Goal: Task Accomplishment & Management: Use online tool/utility

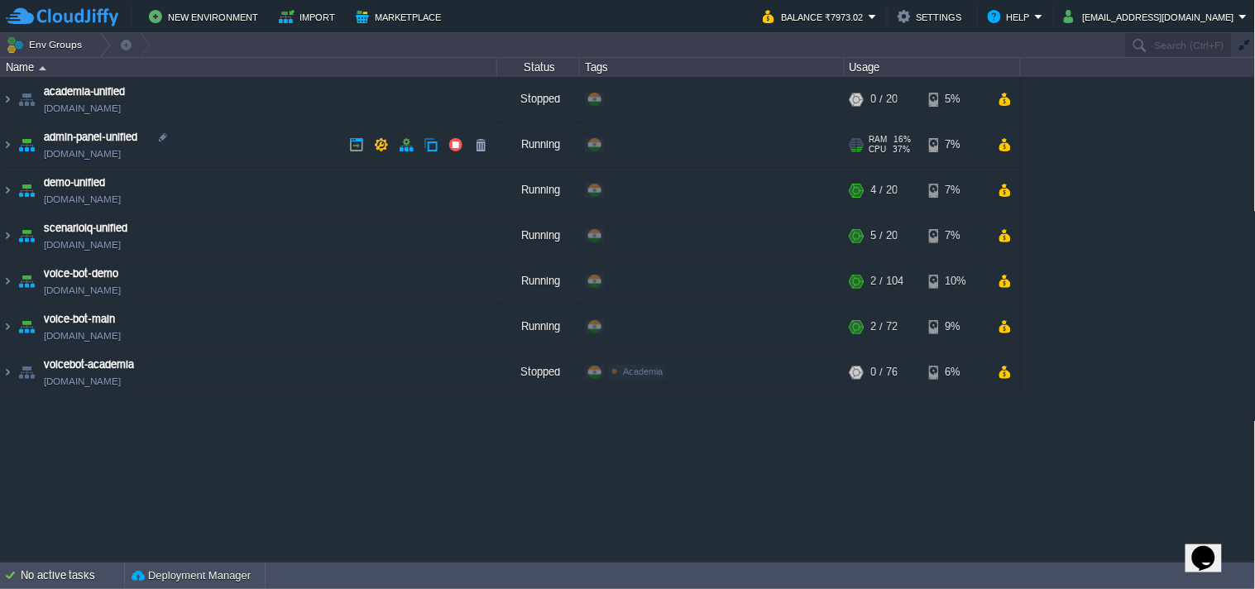
click at [17, 146] on img at bounding box center [26, 144] width 23 height 45
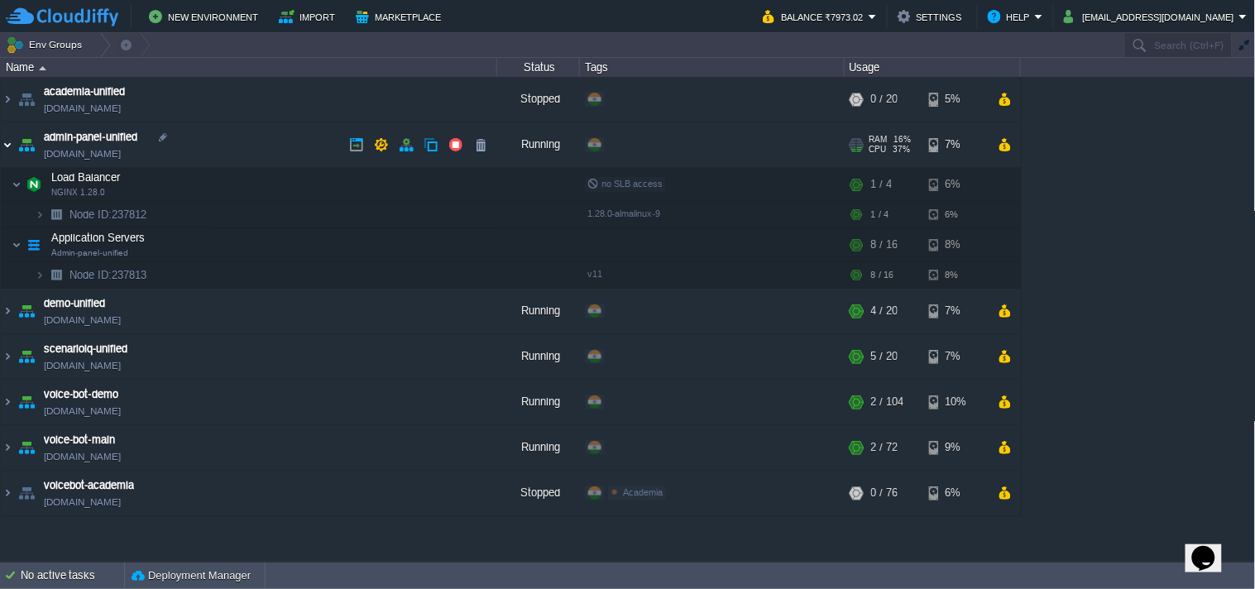
click at [12, 146] on img at bounding box center [7, 144] width 13 height 45
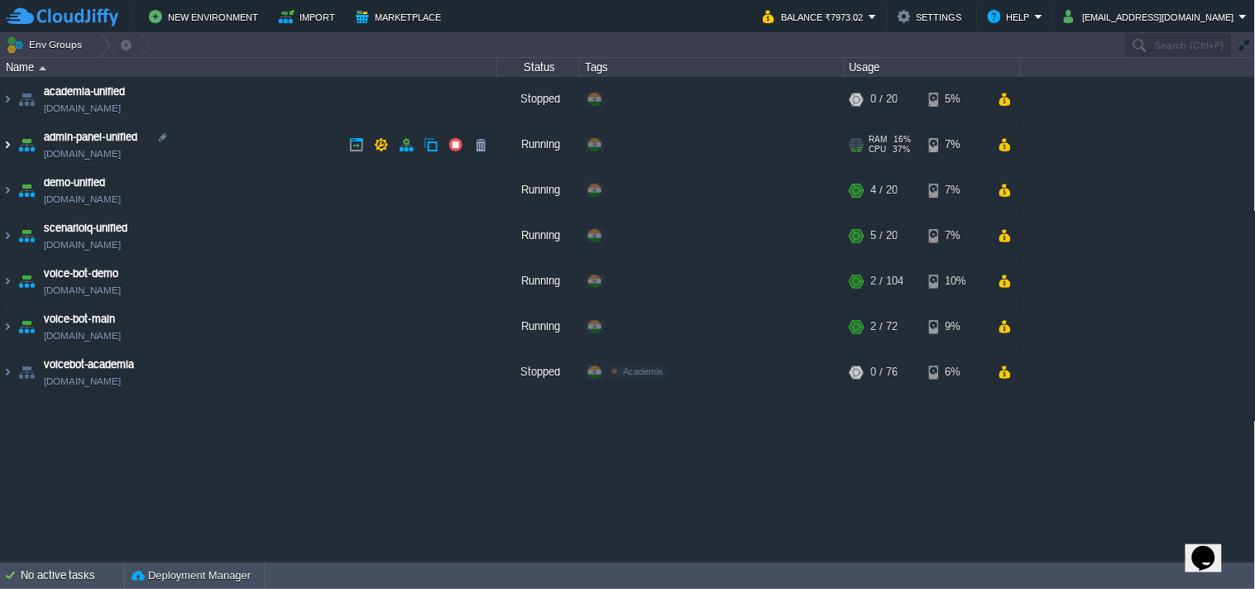
click at [11, 146] on img at bounding box center [7, 144] width 13 height 45
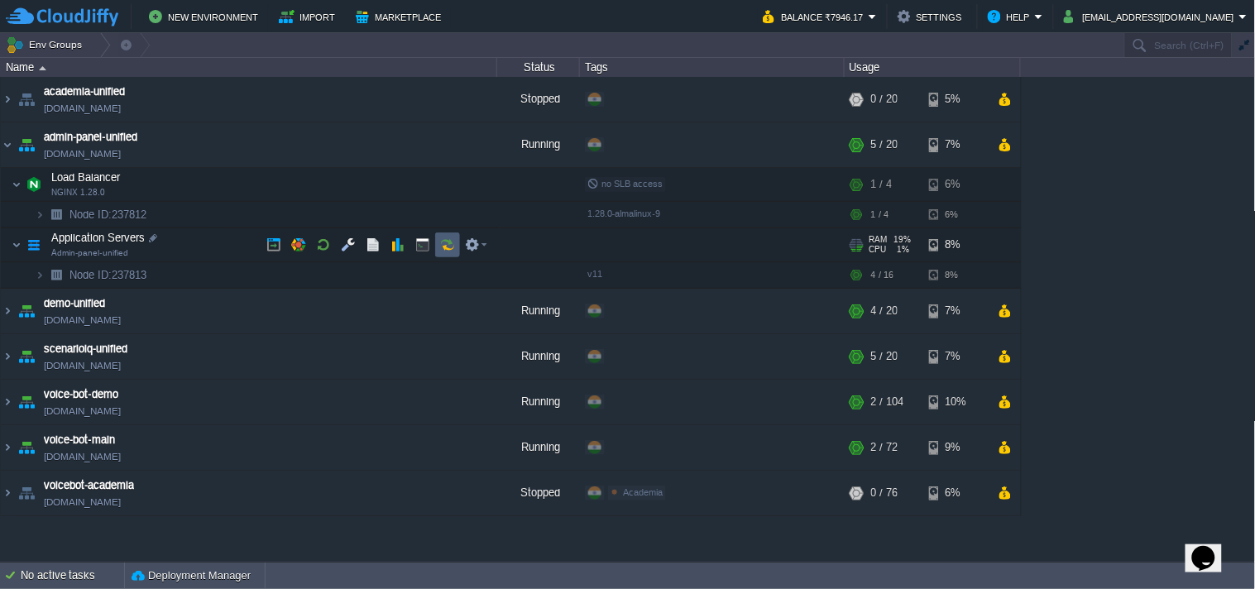
click at [440, 250] on button "button" at bounding box center [447, 244] width 15 height 15
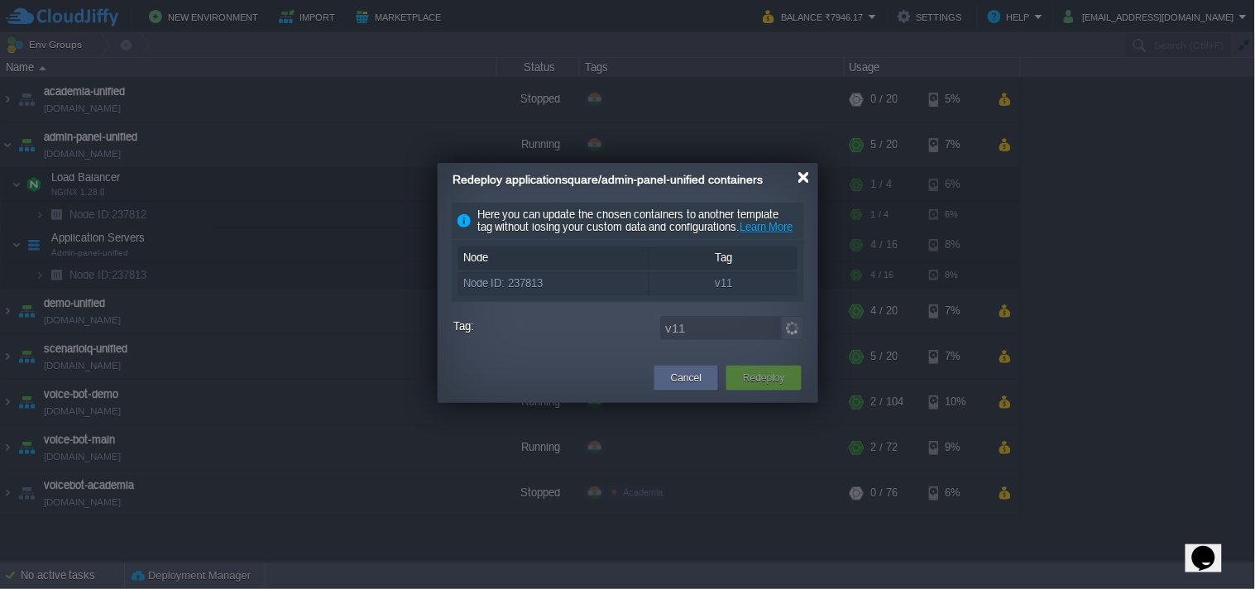
click at [798, 183] on div at bounding box center [803, 177] width 12 height 12
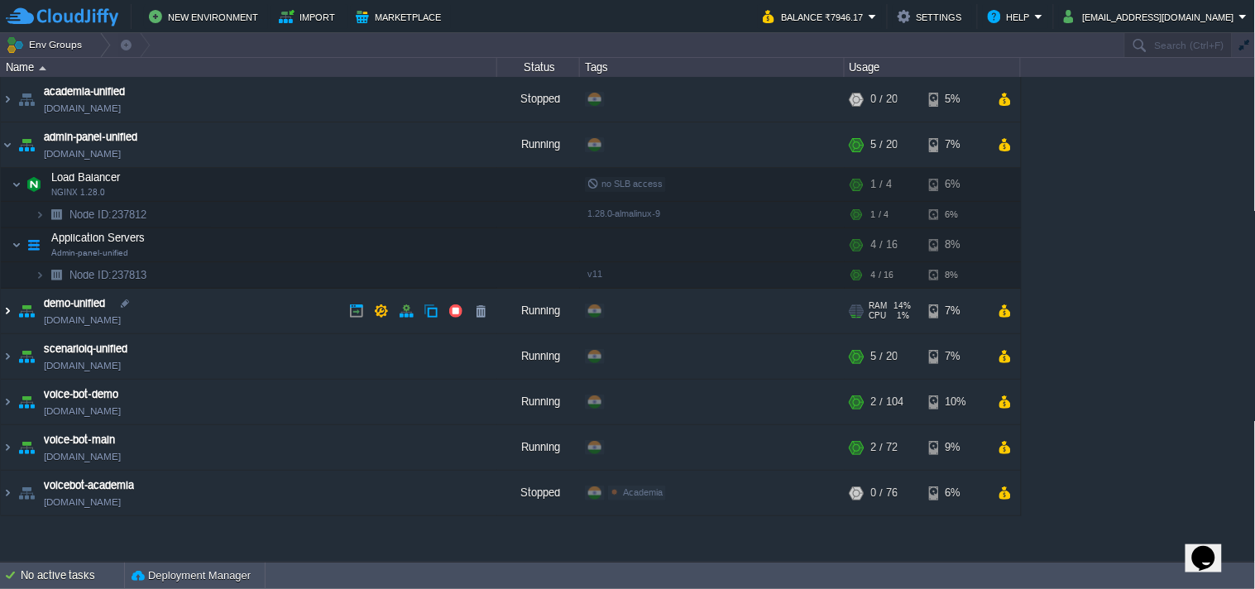
click at [3, 308] on img at bounding box center [7, 311] width 13 height 45
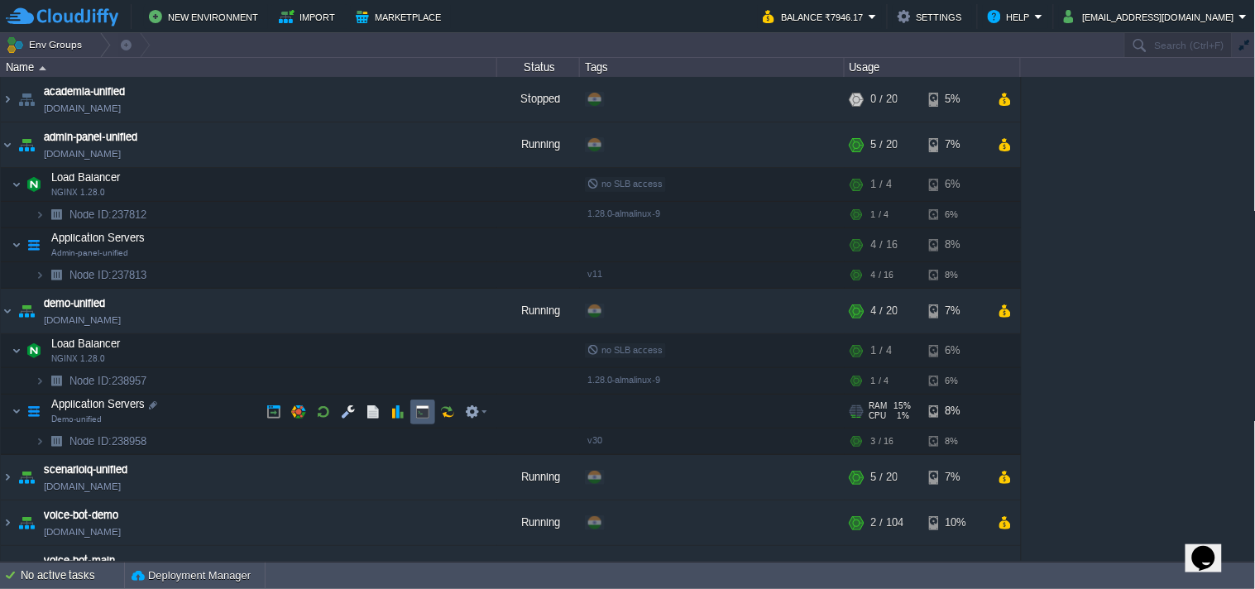
click at [445, 410] on button "button" at bounding box center [447, 412] width 15 height 15
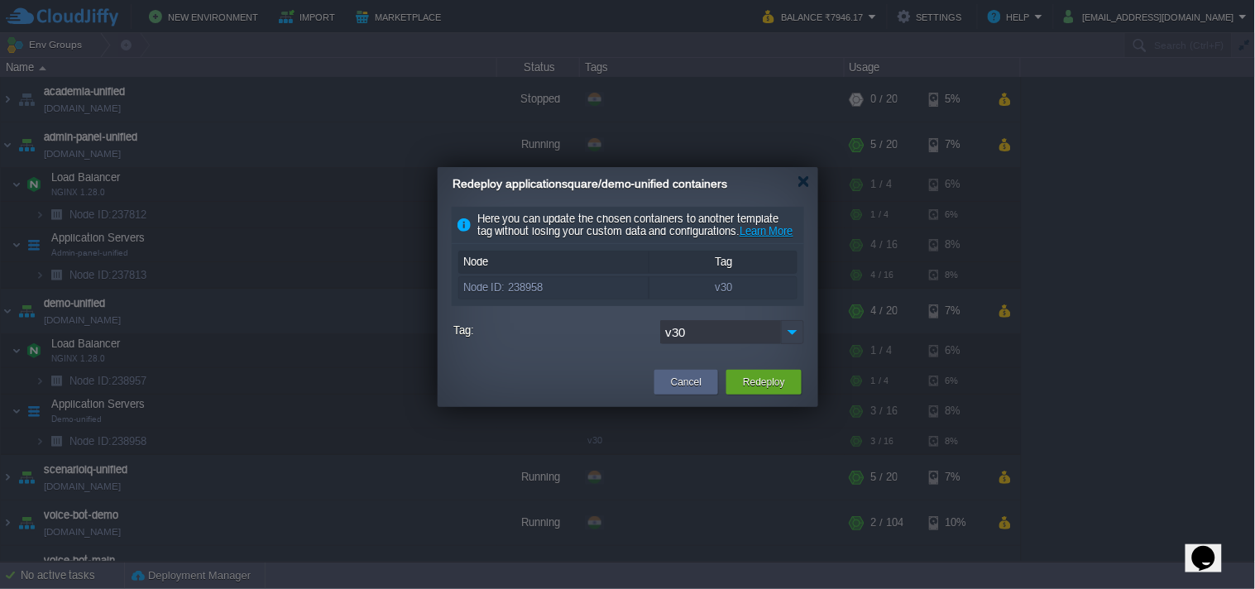
click at [795, 344] on img at bounding box center [792, 332] width 23 height 24
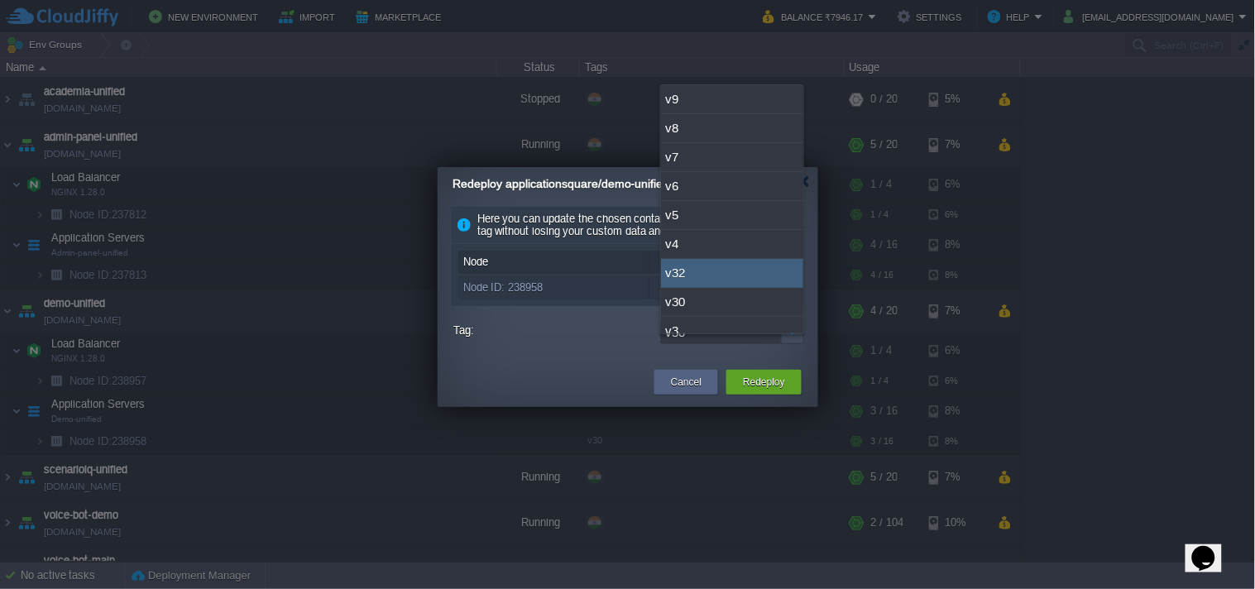
click at [726, 268] on div "v32" at bounding box center [732, 273] width 142 height 29
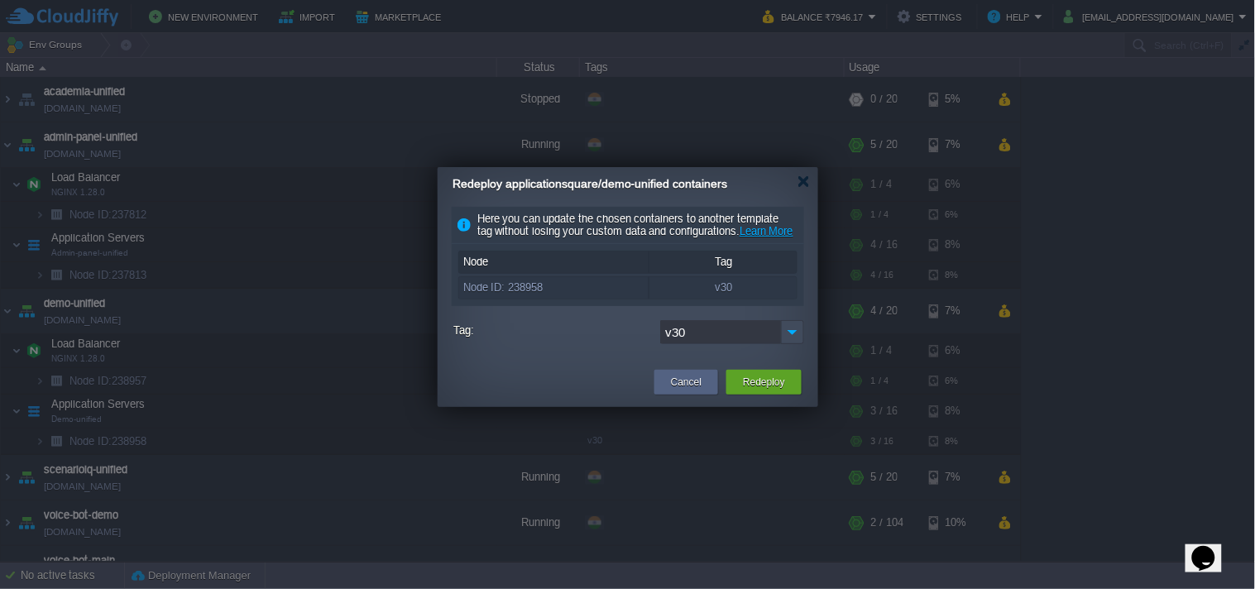
type input "v32"
click at [759, 390] on button "Redeploy" at bounding box center [764, 382] width 42 height 17
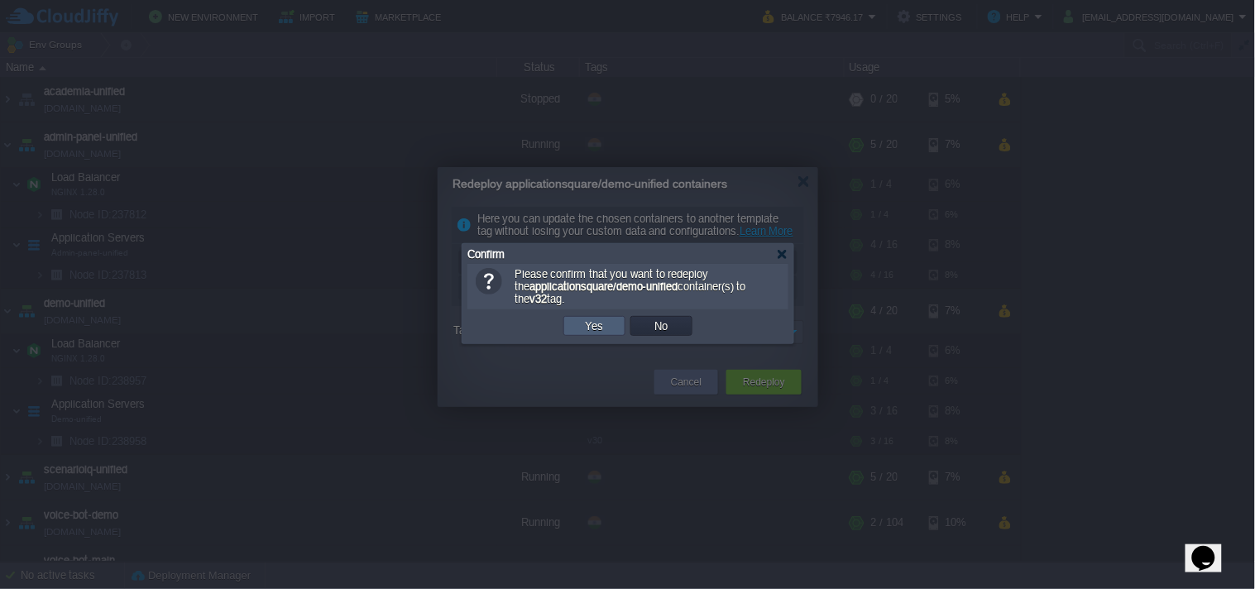
click at [587, 327] on button "Yes" at bounding box center [595, 325] width 28 height 15
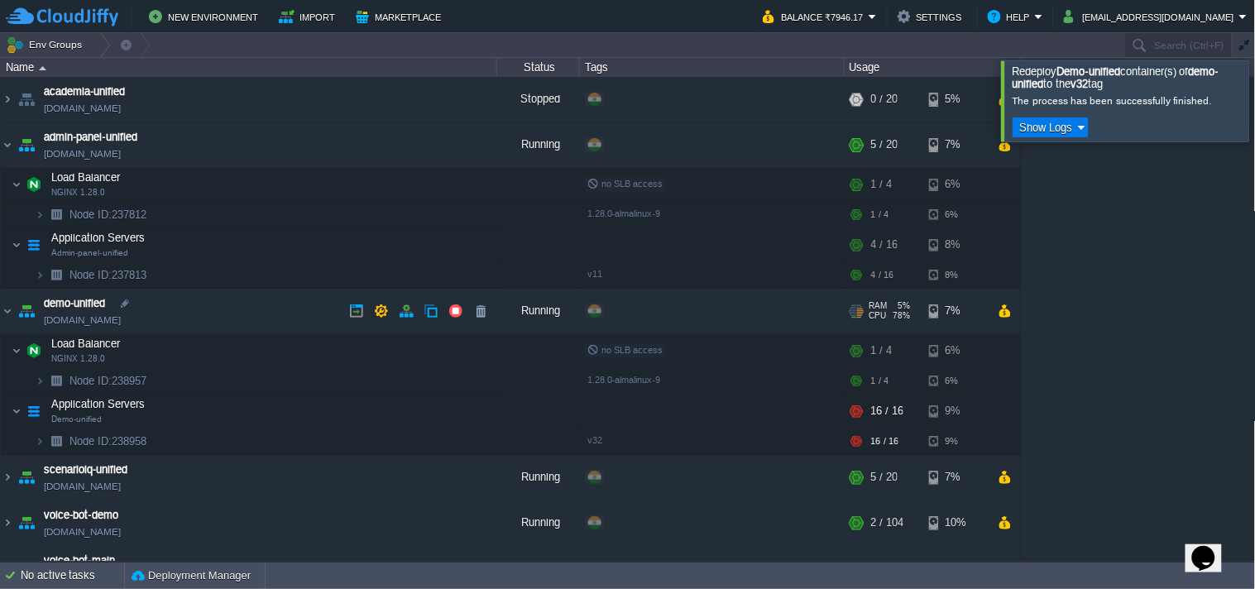
click at [95, 323] on link "[DOMAIN_NAME]" at bounding box center [82, 320] width 77 height 17
click at [121, 320] on link "[DOMAIN_NAME]" at bounding box center [82, 320] width 77 height 17
click at [101, 323] on link "[DOMAIN_NAME]" at bounding box center [82, 320] width 77 height 17
click at [121, 320] on link "[DOMAIN_NAME]" at bounding box center [82, 320] width 77 height 17
click at [1254, 101] on div at bounding box center [1276, 100] width 0 height 80
